Goal: Information Seeking & Learning: Learn about a topic

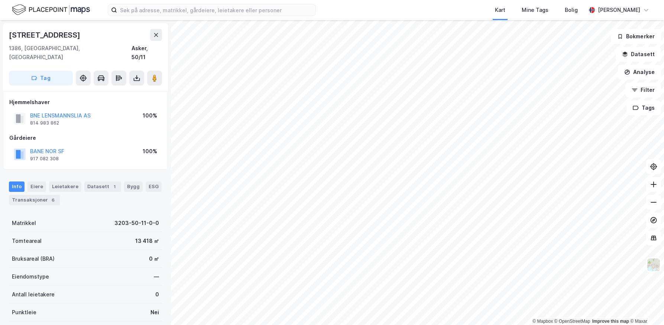
click at [49, 196] on div "6" at bounding box center [52, 199] width 7 height 7
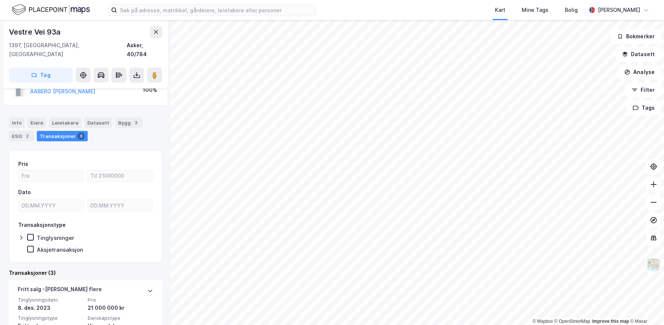
scroll to position [111, 0]
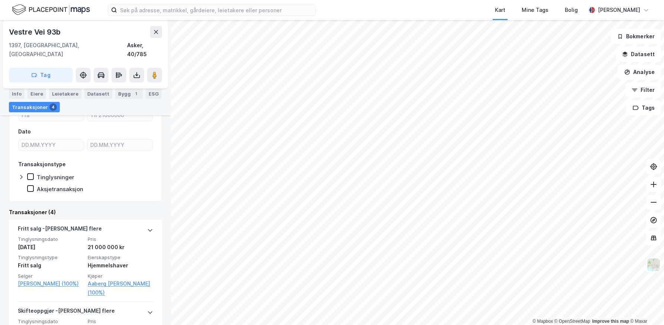
scroll to position [111, 0]
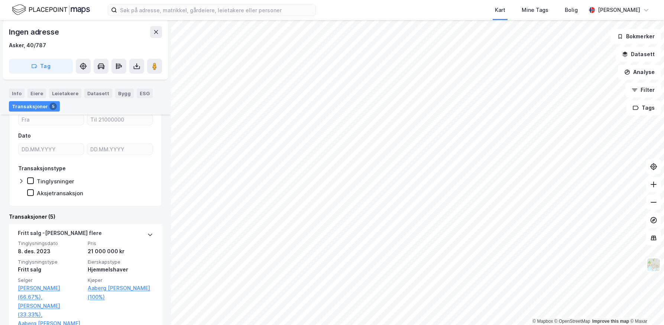
scroll to position [74, 0]
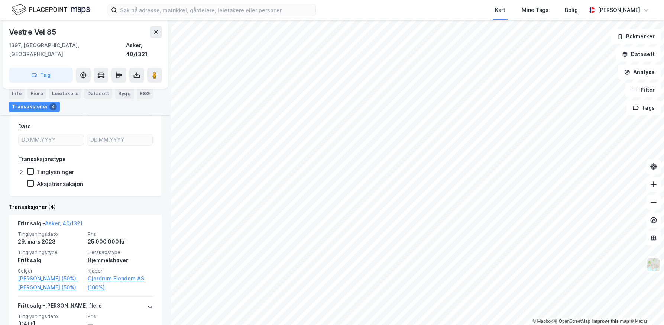
scroll to position [166, 0]
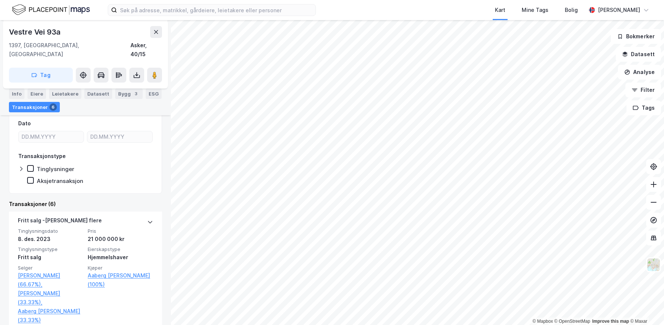
scroll to position [111, 0]
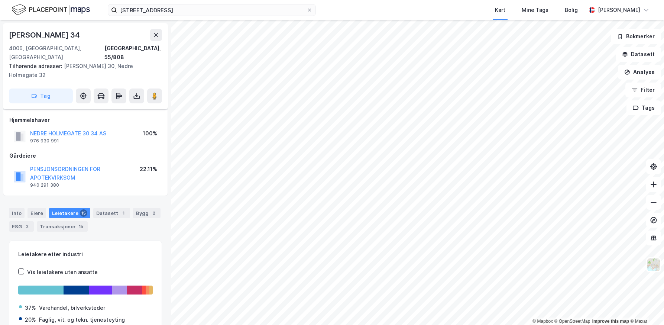
scroll to position [15, 0]
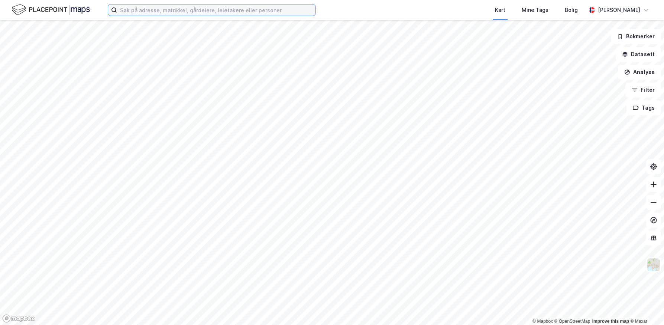
click at [137, 12] on input at bounding box center [216, 9] width 198 height 11
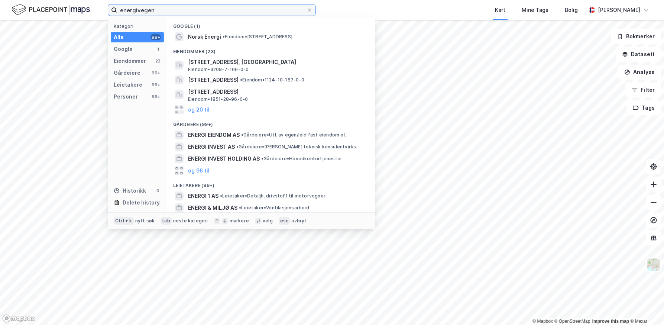
type input "energivegen"
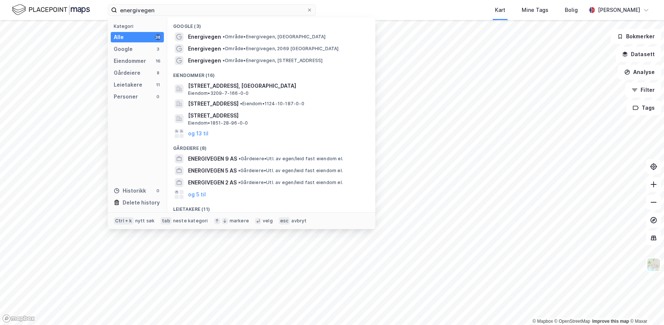
click at [282, 86] on span "Energivegen 1, 2069, JESSHEIM, ULLENSAKER" at bounding box center [277, 85] width 178 height 9
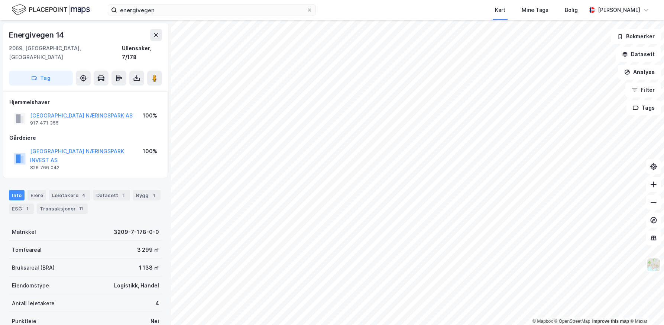
click at [64, 190] on div "Leietakere 4" at bounding box center [69, 195] width 41 height 10
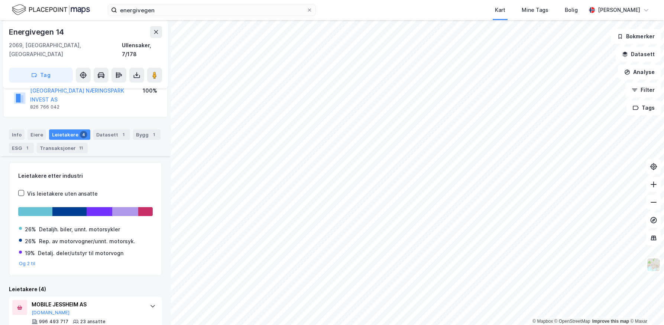
scroll to position [205, 0]
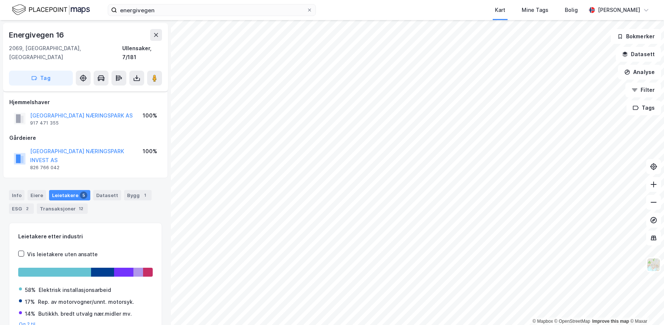
scroll to position [23, 0]
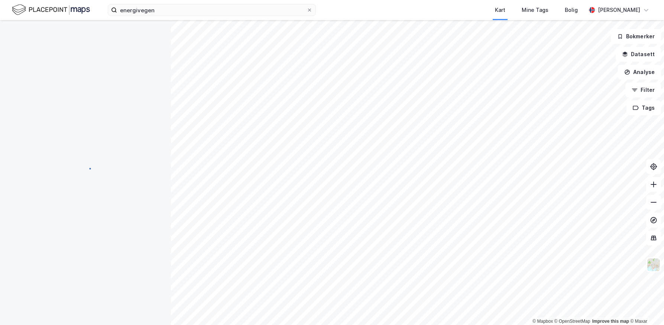
scroll to position [0, 0]
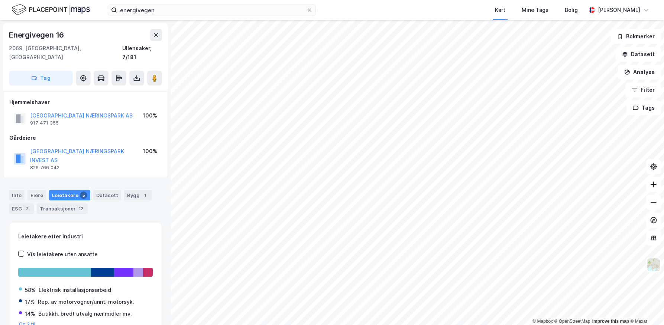
scroll to position [0, 0]
click at [53, 164] on div "826 766 042" at bounding box center [44, 167] width 29 height 6
